Goal: Transaction & Acquisition: Purchase product/service

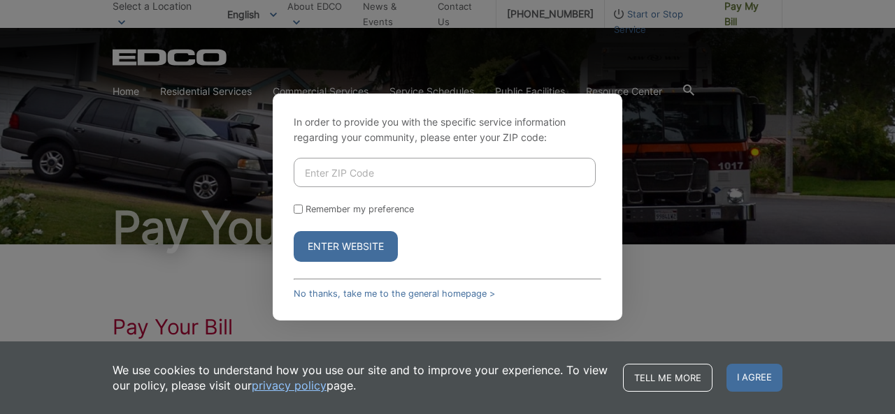
click at [298, 206] on input "Remember my preference" at bounding box center [298, 209] width 9 height 9
checkbox input "true"
click at [304, 180] on input "Enter ZIP Code" at bounding box center [445, 172] width 302 height 29
type input "91942"
click at [342, 247] on button "Enter Website" at bounding box center [346, 246] width 104 height 31
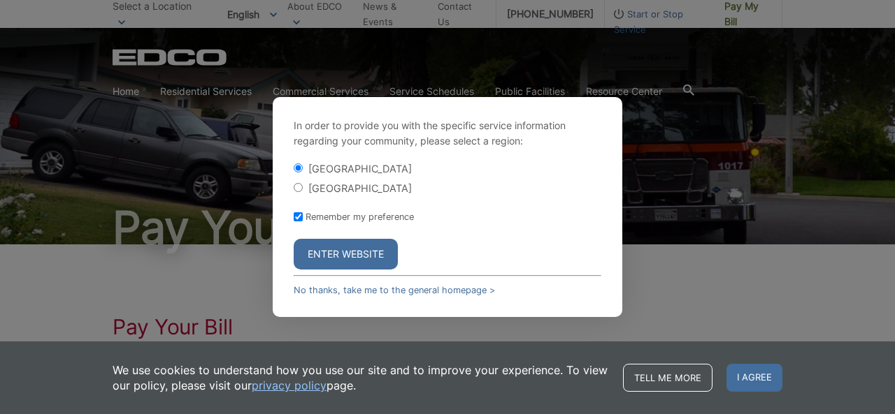
click at [342, 247] on button "Enter Website" at bounding box center [346, 254] width 104 height 31
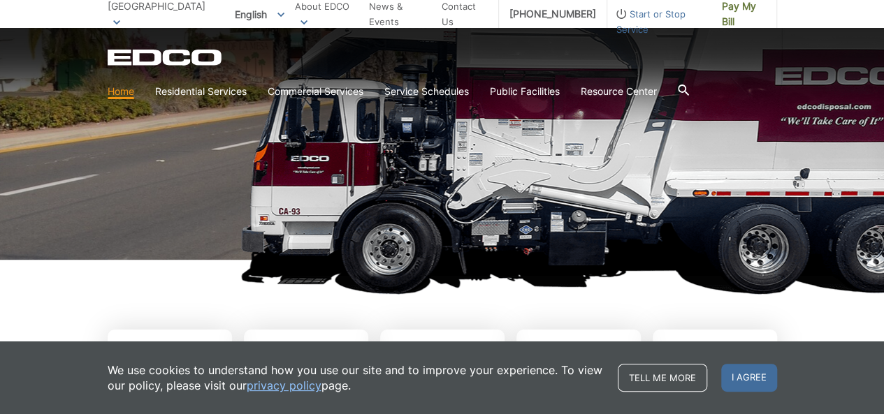
scroll to position [210, 0]
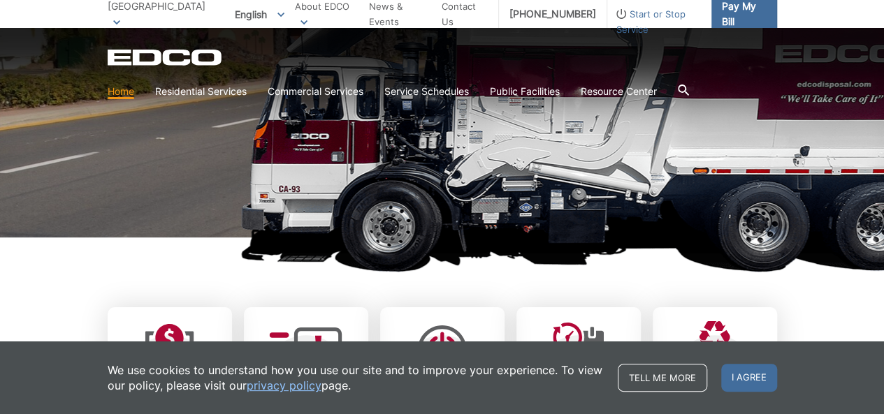
click at [744, 16] on span "Pay My Bill" at bounding box center [744, 14] width 44 height 31
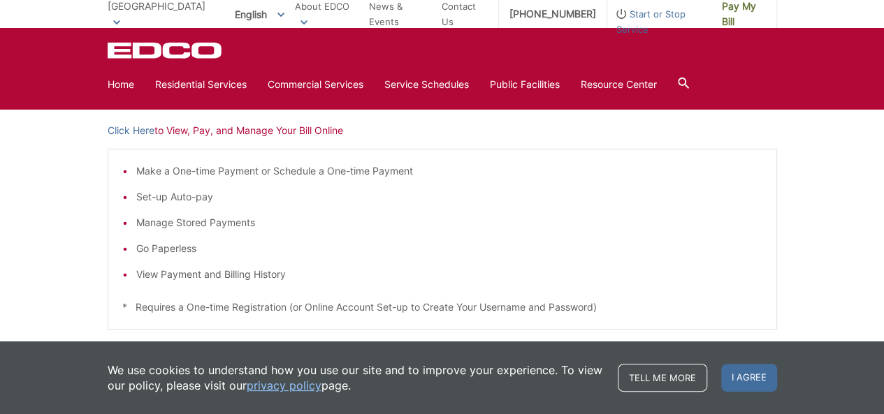
scroll to position [210, 0]
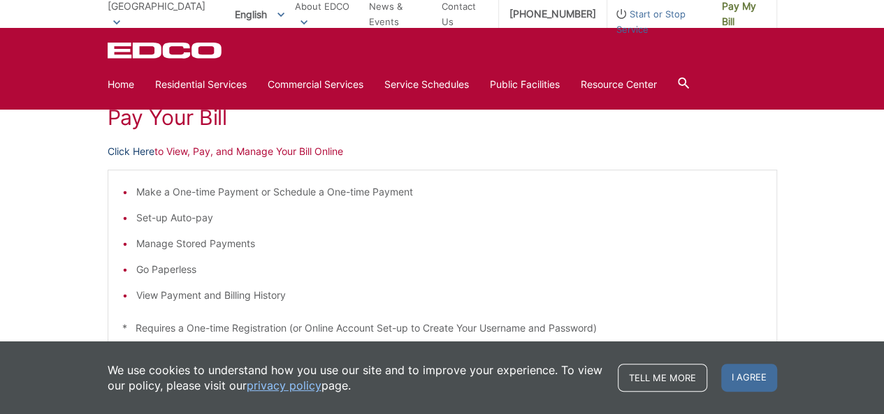
click at [147, 153] on link "Click Here" at bounding box center [131, 151] width 47 height 15
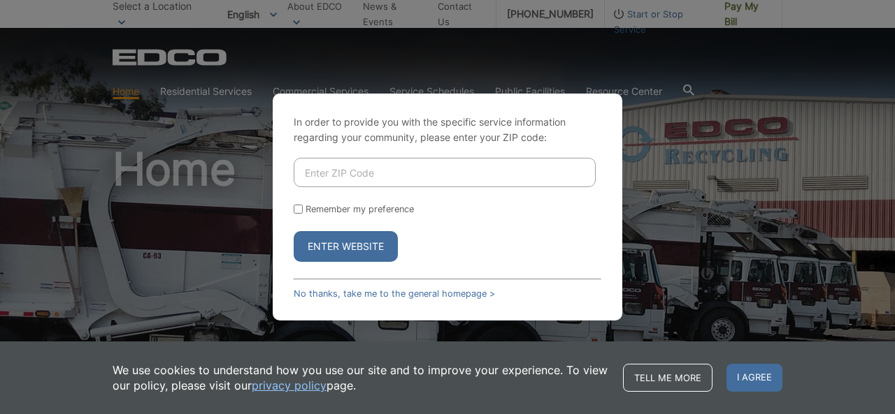
click at [296, 203] on form "Remember my preference Enter Website" at bounding box center [448, 210] width 308 height 104
click at [301, 178] on input "Enter ZIP Code" at bounding box center [445, 172] width 302 height 29
type input "91942"
click at [300, 203] on form "91942 Remember my preference Enter Website" at bounding box center [448, 210] width 308 height 104
click at [297, 208] on input "Remember my preference" at bounding box center [298, 209] width 9 height 9
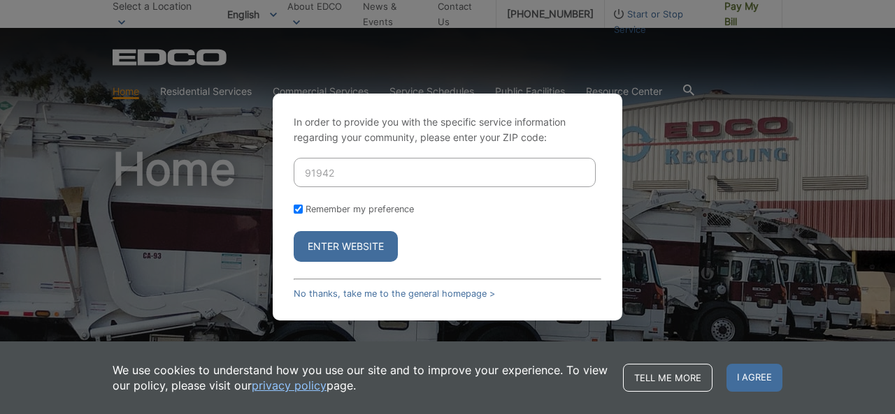
click at [297, 208] on input "Remember my preference" at bounding box center [298, 209] width 9 height 9
checkbox input "true"
click at [329, 248] on button "Enter Website" at bounding box center [346, 246] width 104 height 31
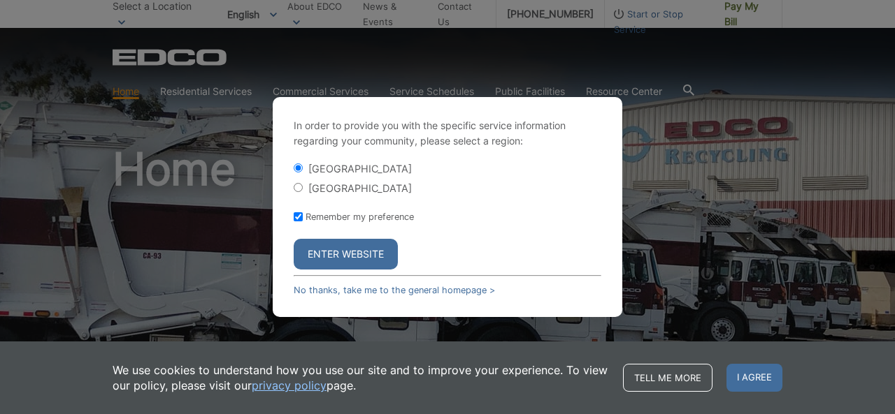
click at [329, 247] on button "Enter Website" at bounding box center [346, 254] width 104 height 31
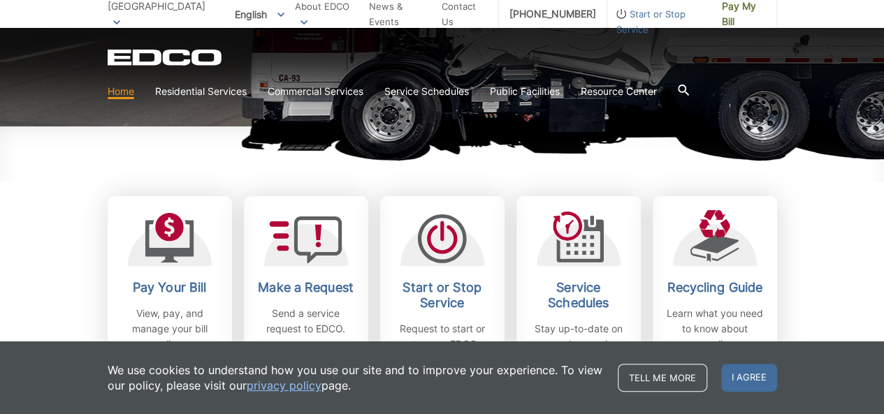
scroll to position [349, 0]
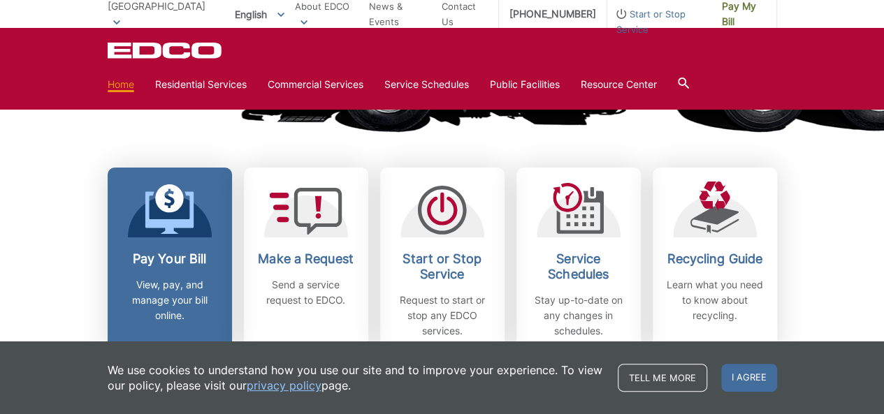
click at [182, 219] on icon at bounding box center [169, 210] width 49 height 50
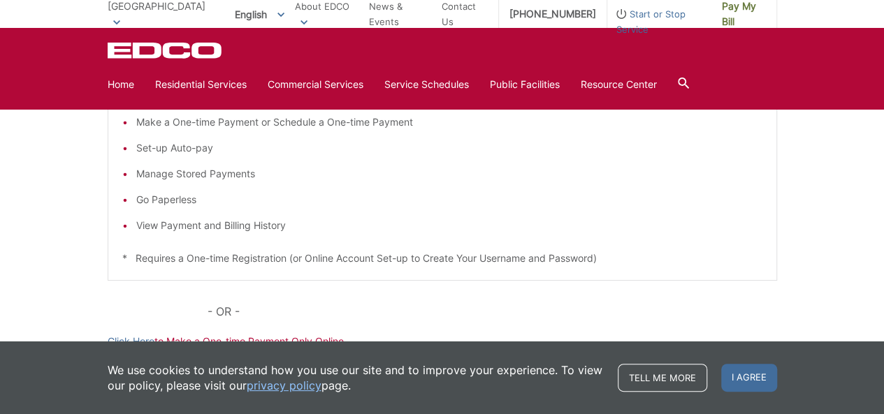
scroll to position [210, 0]
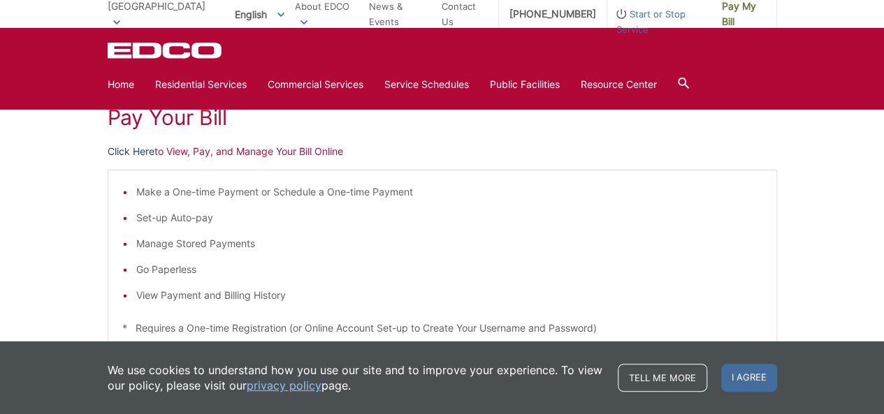
click at [134, 145] on link "Click Here" at bounding box center [131, 151] width 47 height 15
click at [131, 147] on link "Click Here" at bounding box center [131, 151] width 47 height 15
